Goal: Task Accomplishment & Management: Use online tool/utility

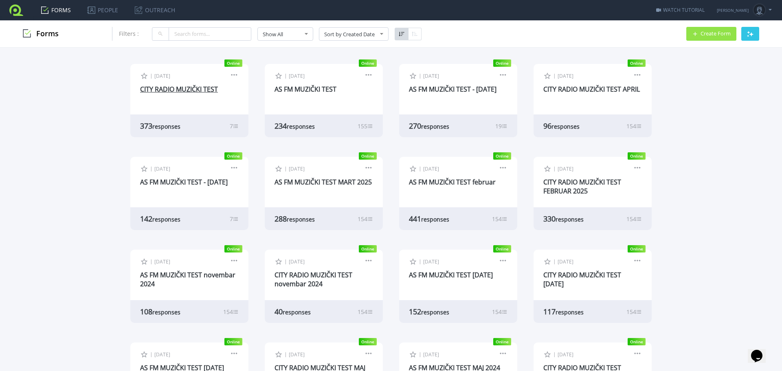
click at [177, 87] on link "CITY RADIO MUZIČKI TEST" at bounding box center [179, 89] width 78 height 9
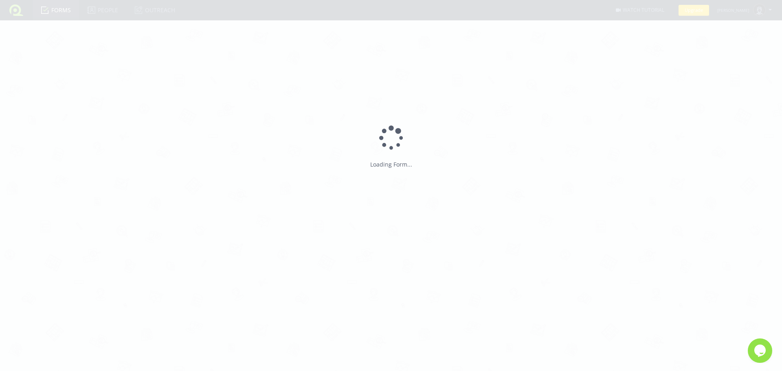
type input "CITY RADIO MUZIČKI TEST"
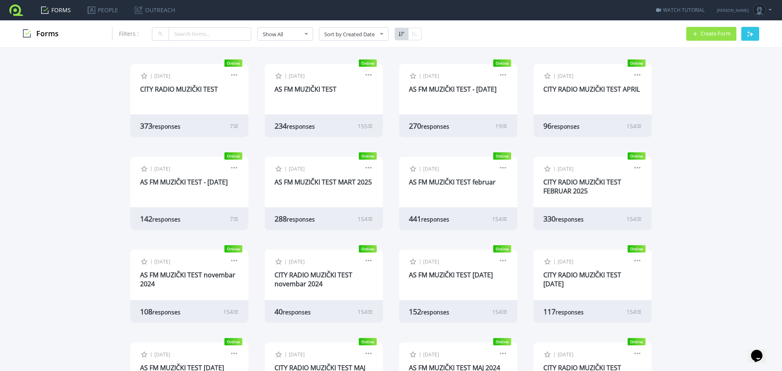
click at [278, 126] on div "234 responses" at bounding box center [304, 126] width 60 height 10
